Goal: Transaction & Acquisition: Purchase product/service

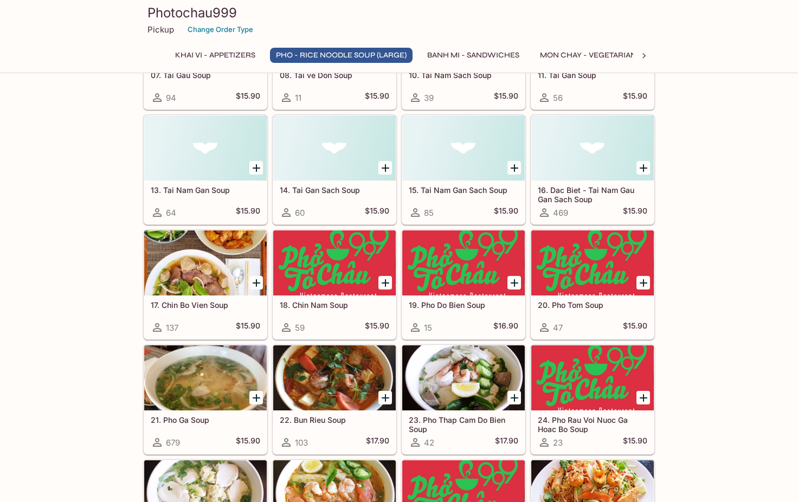
scroll to position [609, 0]
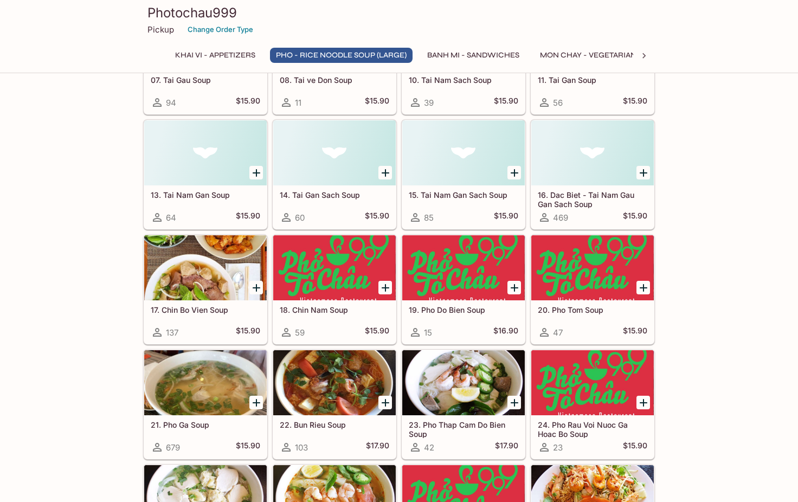
click at [217, 193] on h5 "13. Tai Nam Gan Soup" at bounding box center [205, 194] width 109 height 9
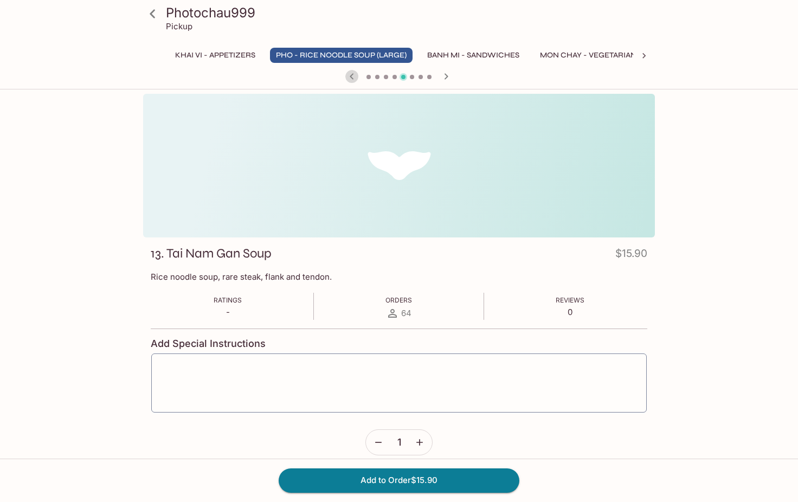
click at [351, 76] on icon "button" at bounding box center [351, 76] width 13 height 13
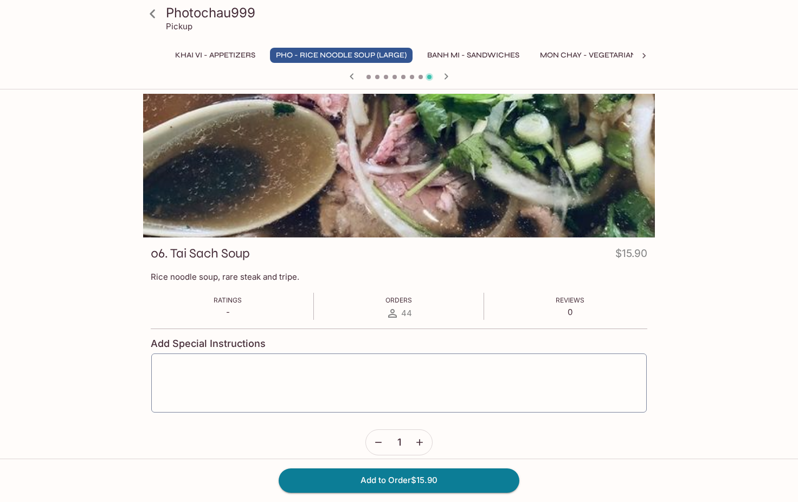
click at [351, 76] on icon "button" at bounding box center [351, 76] width 13 height 13
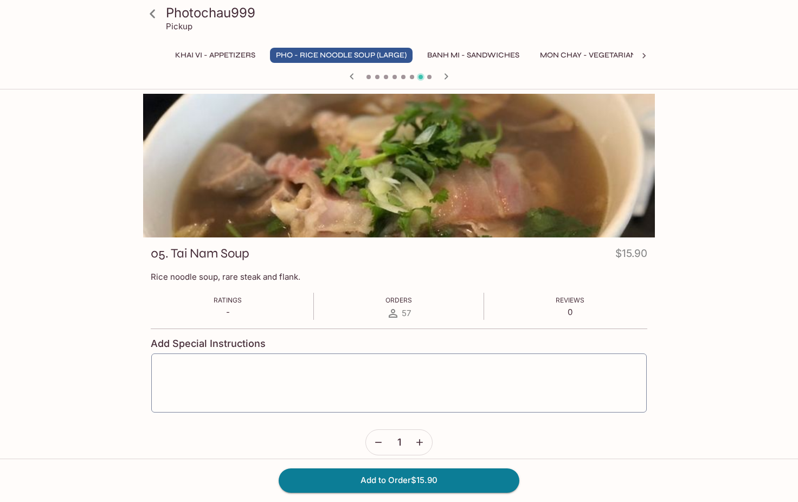
click at [351, 76] on icon "button" at bounding box center [351, 76] width 13 height 13
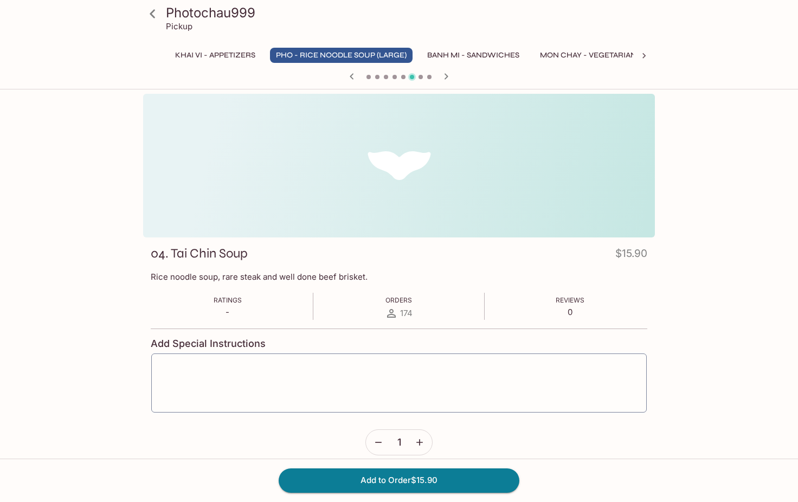
click at [351, 76] on icon "button" at bounding box center [351, 76] width 13 height 13
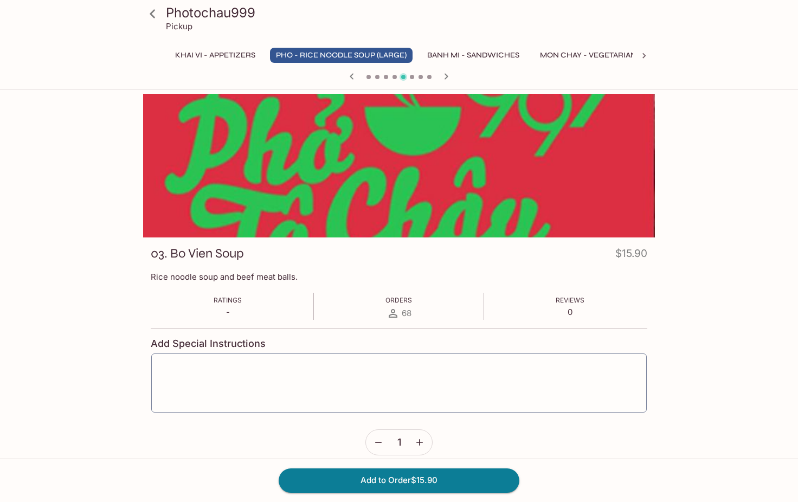
click at [351, 76] on icon "button" at bounding box center [351, 76] width 13 height 13
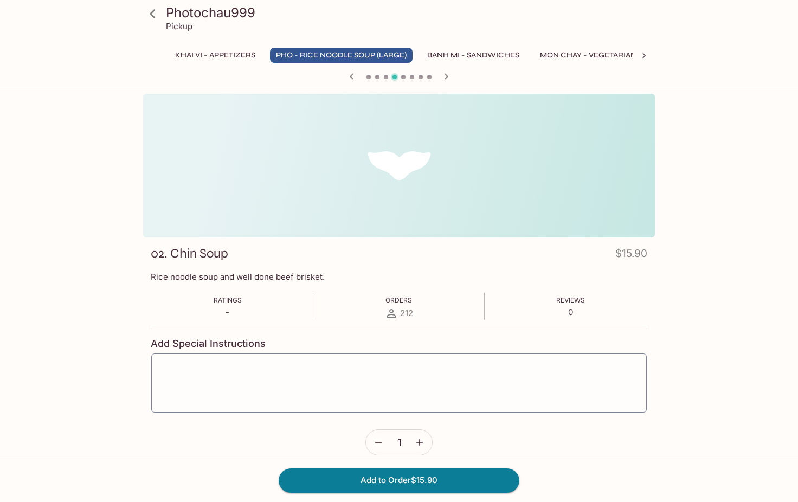
click at [416, 75] on div at bounding box center [399, 77] width 520 height 16
click at [419, 77] on span at bounding box center [420, 77] width 4 height 4
click at [445, 79] on icon "button" at bounding box center [446, 76] width 4 height 6
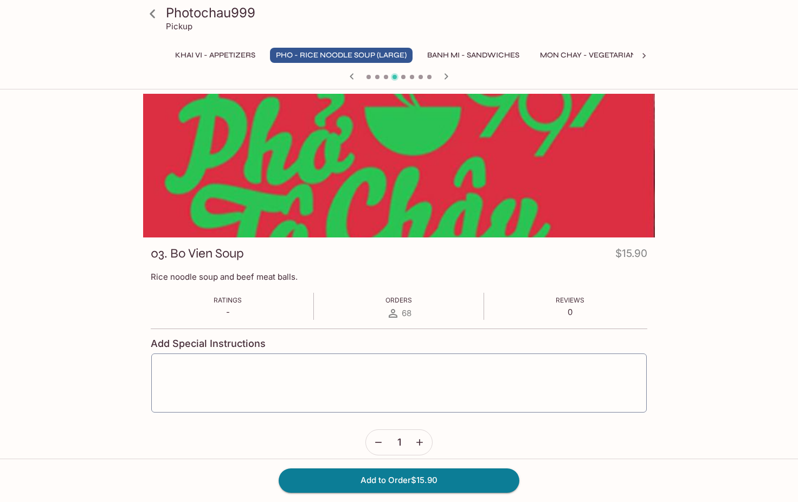
click at [445, 79] on icon "button" at bounding box center [446, 76] width 4 height 6
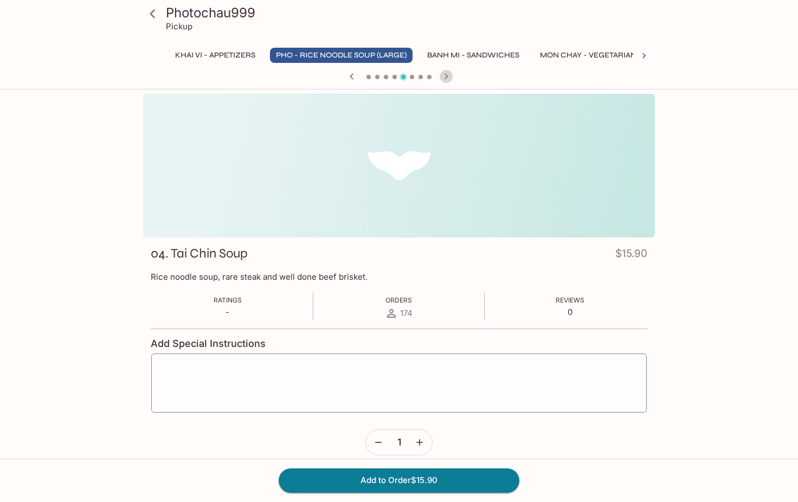
click at [445, 79] on icon "button" at bounding box center [446, 76] width 4 height 6
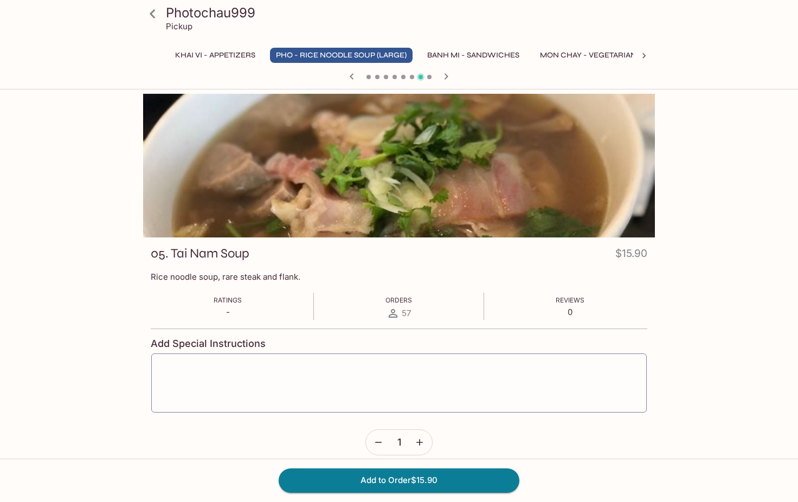
click at [445, 79] on icon "button" at bounding box center [446, 76] width 4 height 6
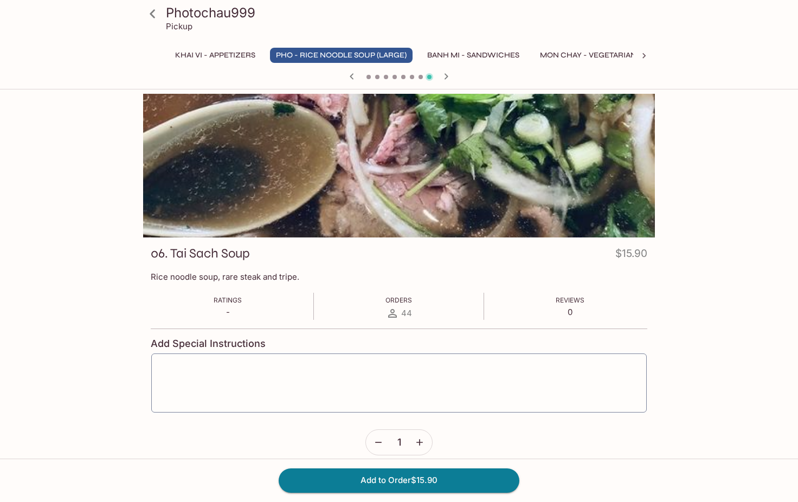
click at [445, 79] on icon "button" at bounding box center [446, 76] width 4 height 6
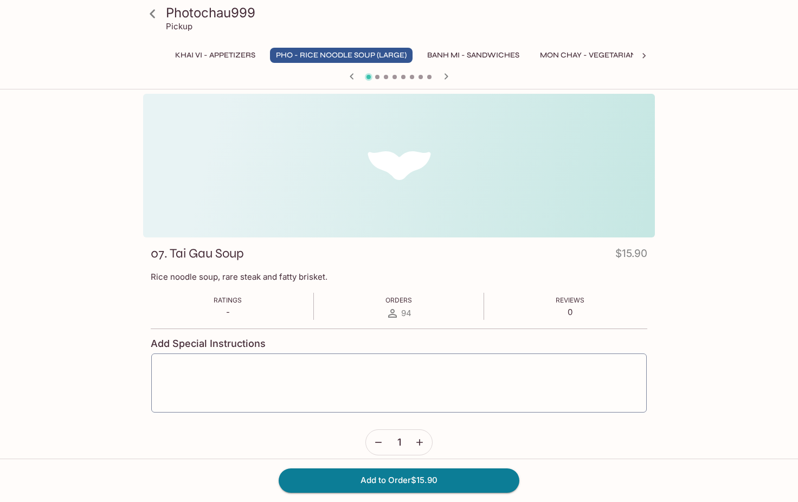
click at [445, 79] on icon "button" at bounding box center [446, 76] width 4 height 6
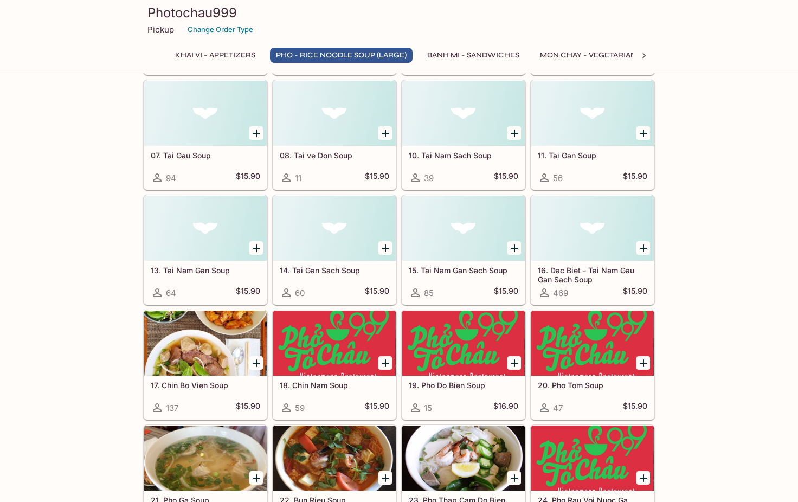
scroll to position [536, 0]
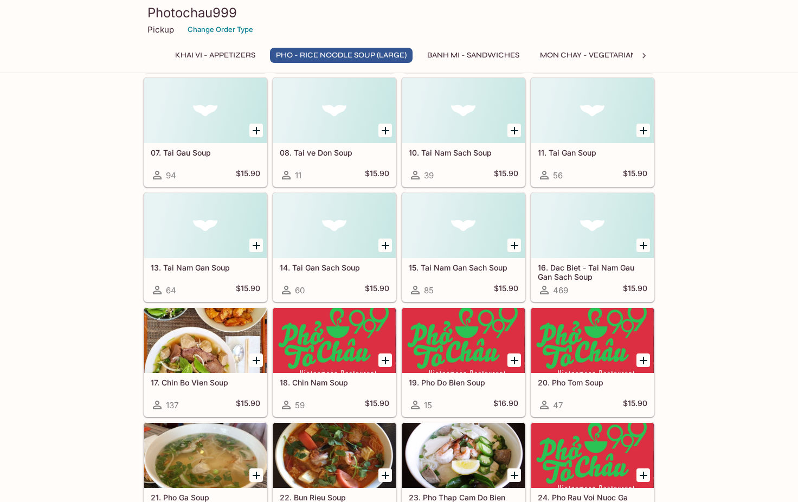
click at [479, 231] on div at bounding box center [463, 225] width 122 height 65
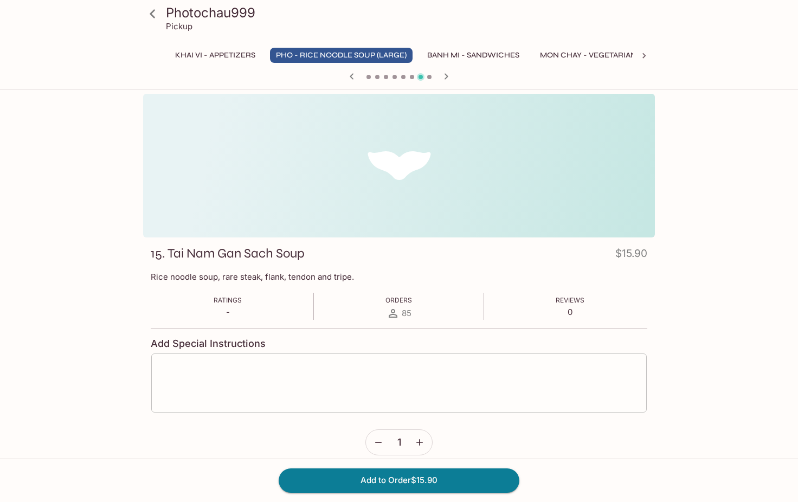
click at [373, 383] on textarea at bounding box center [399, 383] width 480 height 41
click at [353, 73] on icon "button" at bounding box center [351, 76] width 13 height 13
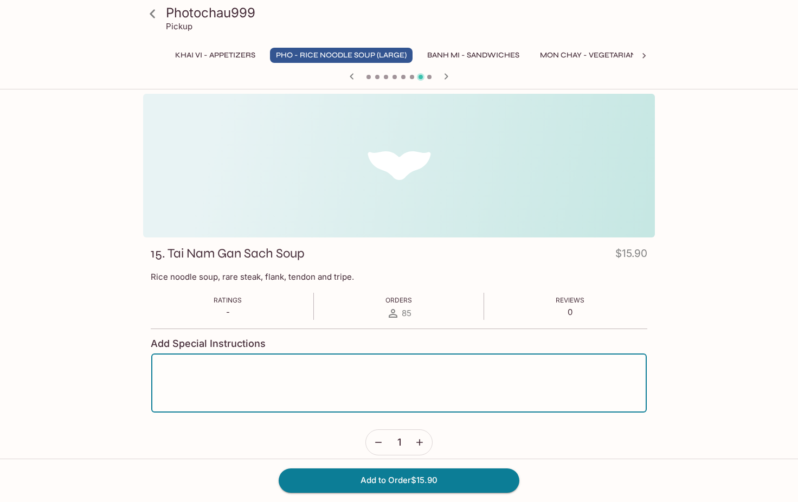
click at [332, 399] on textarea at bounding box center [399, 383] width 480 height 41
type textarea "noodles uncooked on the side"
